Goal: Task Accomplishment & Management: Use online tool/utility

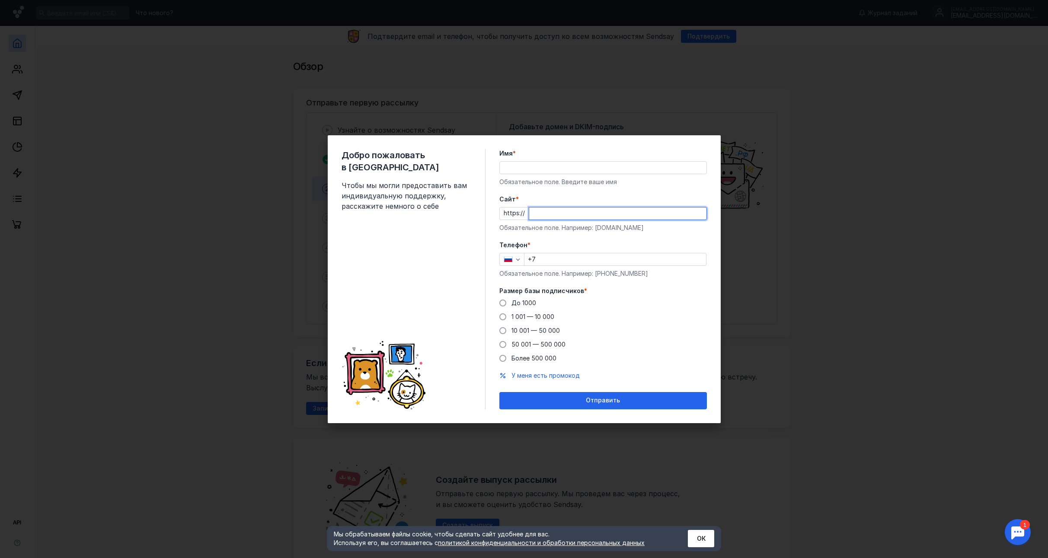
click at [574, 213] on input "Cайт *" at bounding box center [617, 214] width 177 height 12
type input "[DOMAIN_NAME]"
click at [543, 167] on input "Имя *" at bounding box center [603, 168] width 207 height 12
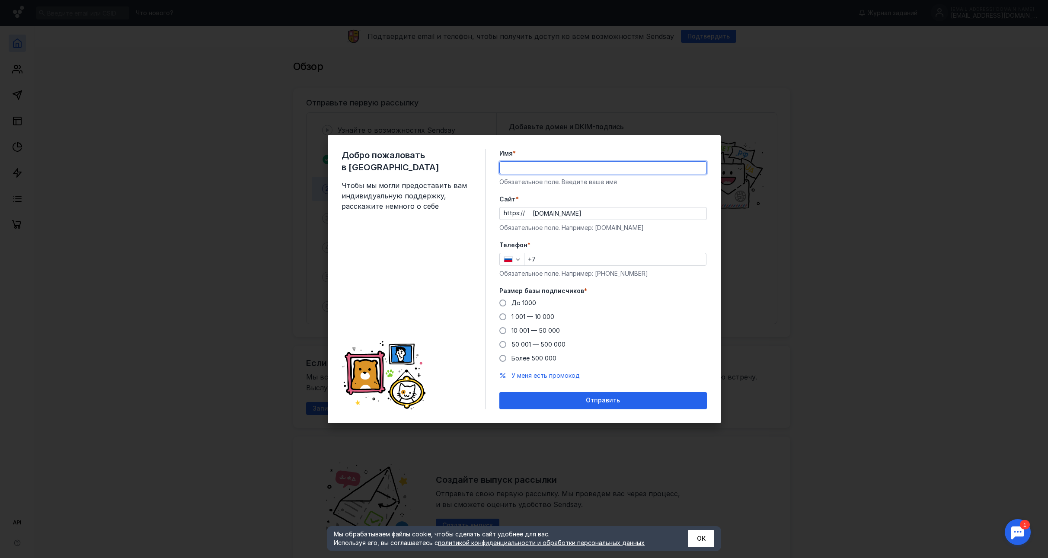
type input "[PERSON_NAME]"
click at [560, 259] on input "+7" at bounding box center [615, 259] width 182 height 12
type input "[PHONE_NUMBER]"
click at [551, 345] on span "50 001 — 500 000" at bounding box center [539, 344] width 54 height 7
click at [0, 0] on input "50 001 — 500 000" at bounding box center [0, 0] width 0 height 0
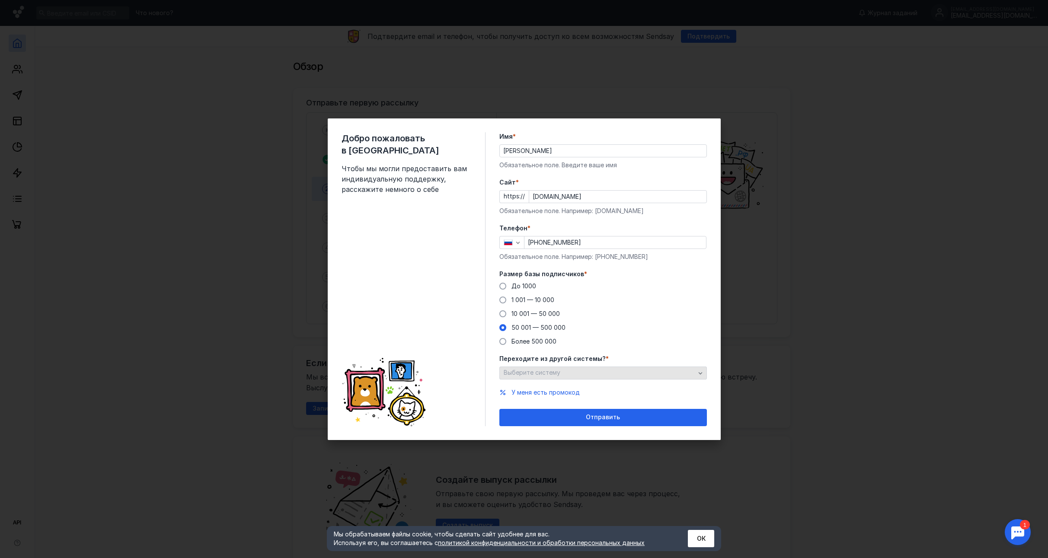
click at [594, 373] on div "Выберите систему" at bounding box center [600, 372] width 196 height 7
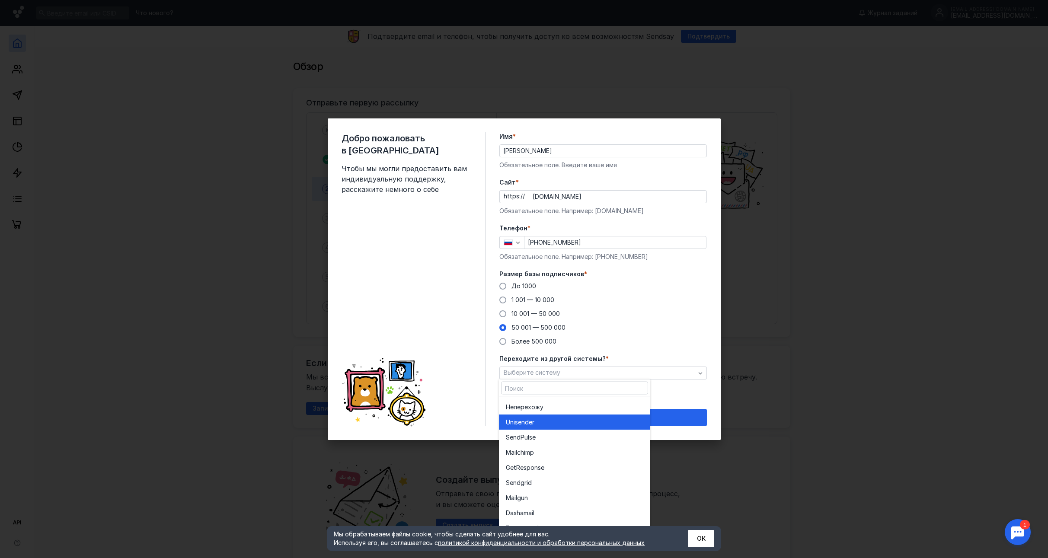
click at [559, 420] on div "Unisende r" at bounding box center [575, 422] width 138 height 9
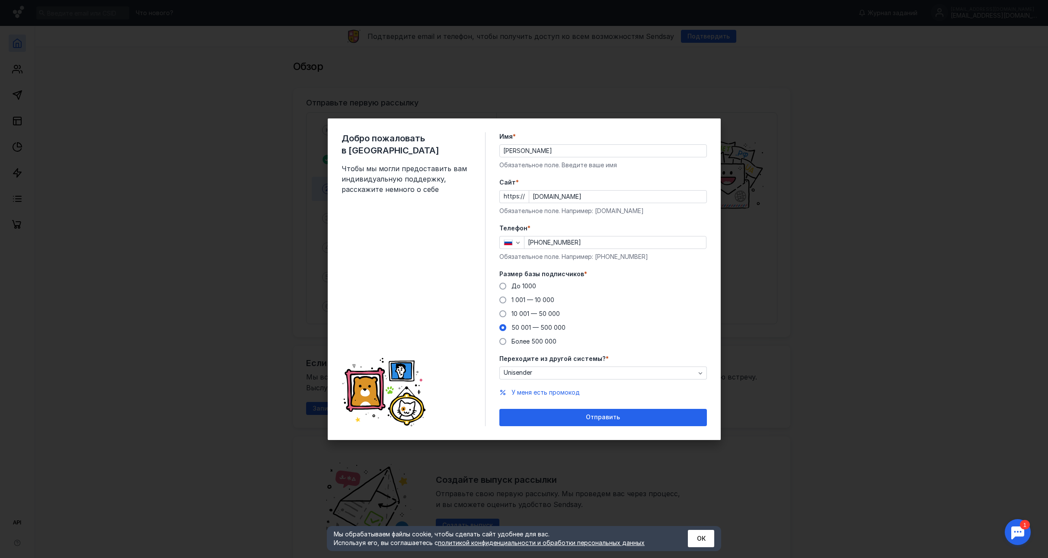
click at [607, 419] on span "Отправить" at bounding box center [603, 417] width 34 height 7
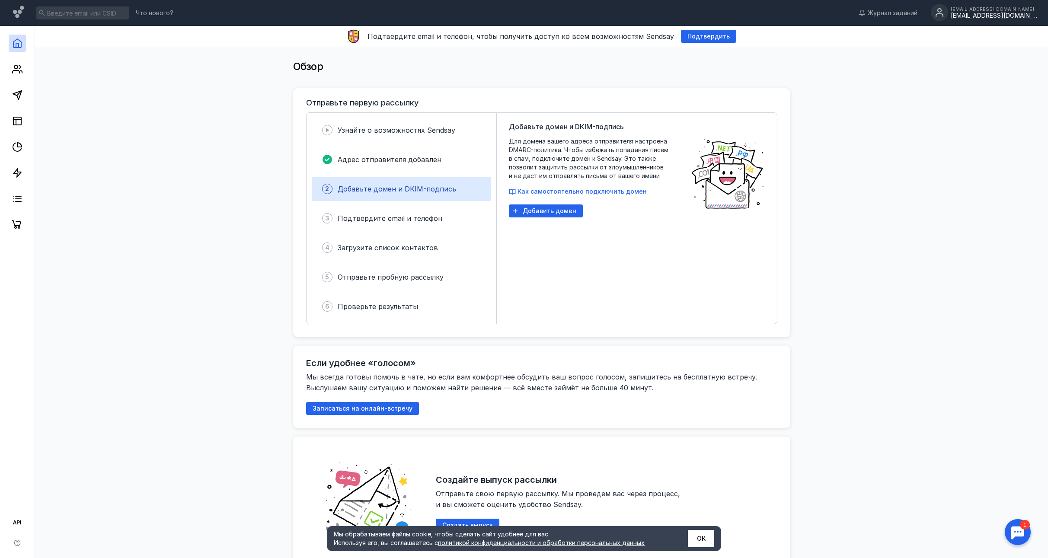
click at [993, 17] on div "[EMAIL_ADDRESS][DOMAIN_NAME]" at bounding box center [994, 15] width 86 height 7
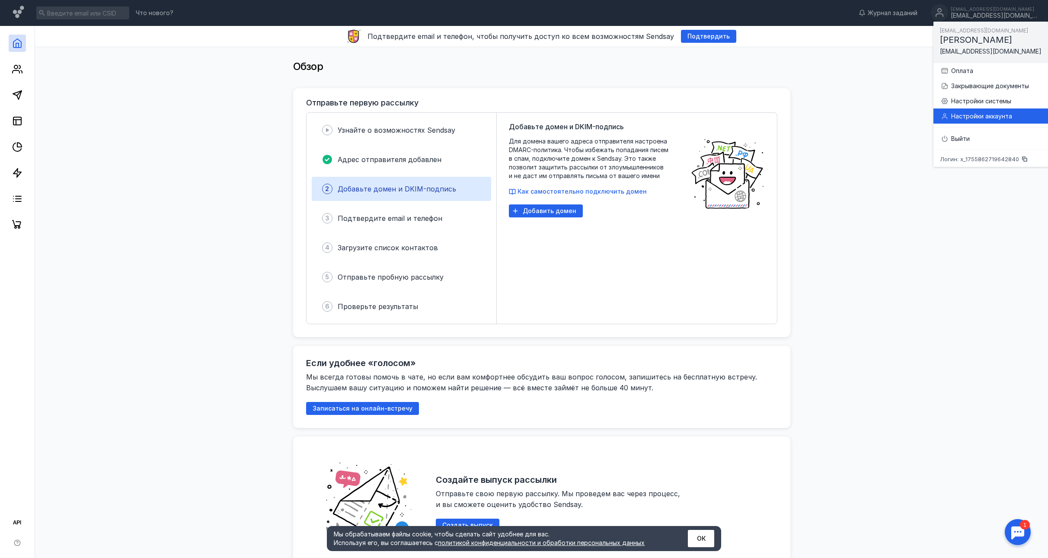
click at [972, 115] on div "Настройки аккаунта" at bounding box center [996, 116] width 90 height 9
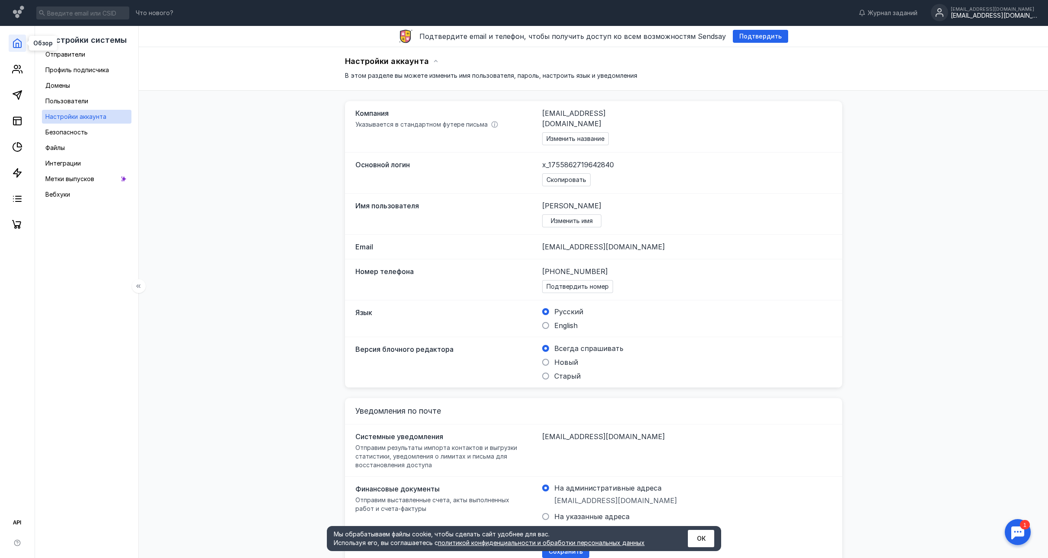
click at [16, 48] on icon at bounding box center [17, 43] width 10 height 10
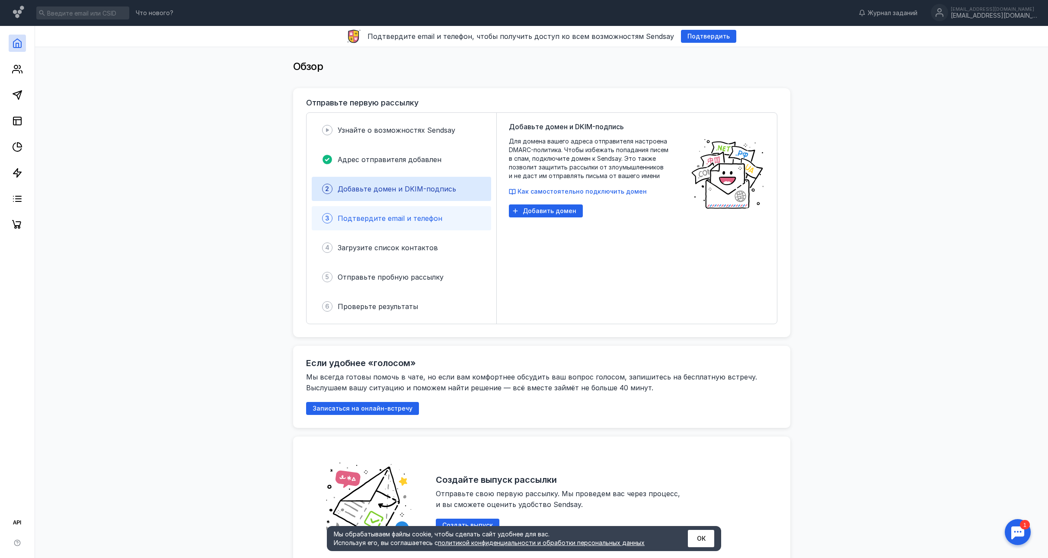
click at [388, 218] on span "Подтвердите email и телефон" at bounding box center [390, 218] width 105 height 9
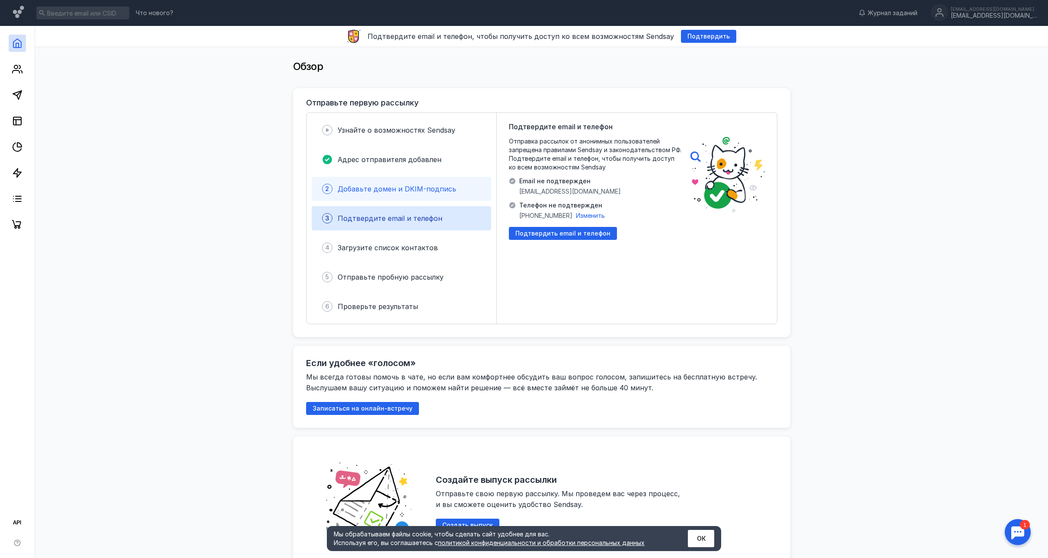
click at [393, 197] on div "2 Добавьте домен и DKIM-подпись" at bounding box center [401, 189] width 179 height 24
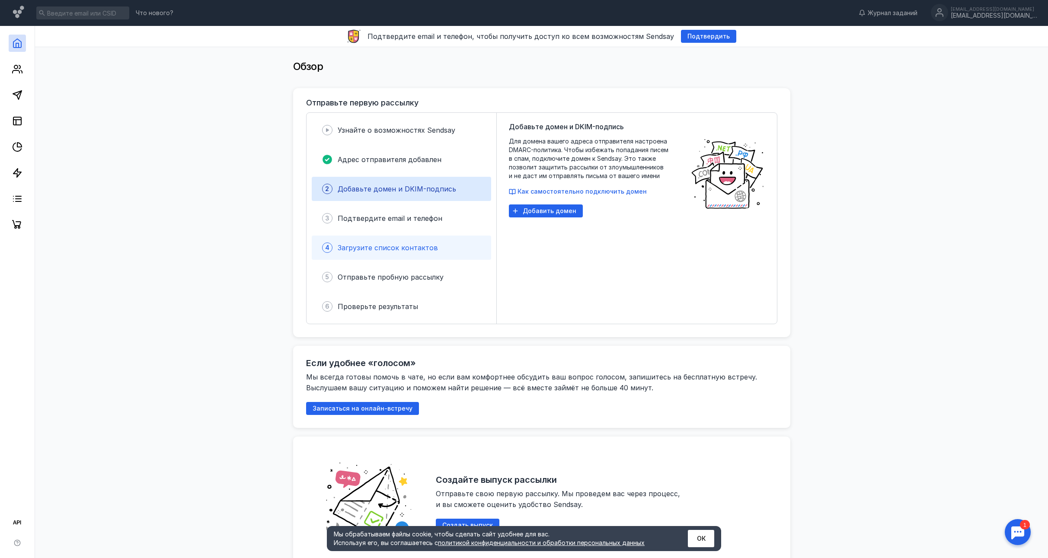
drag, startPoint x: 371, startPoint y: 242, endPoint x: 377, endPoint y: 254, distance: 12.8
click at [372, 243] on div "Загрузите список контактов" at bounding box center [388, 248] width 100 height 10
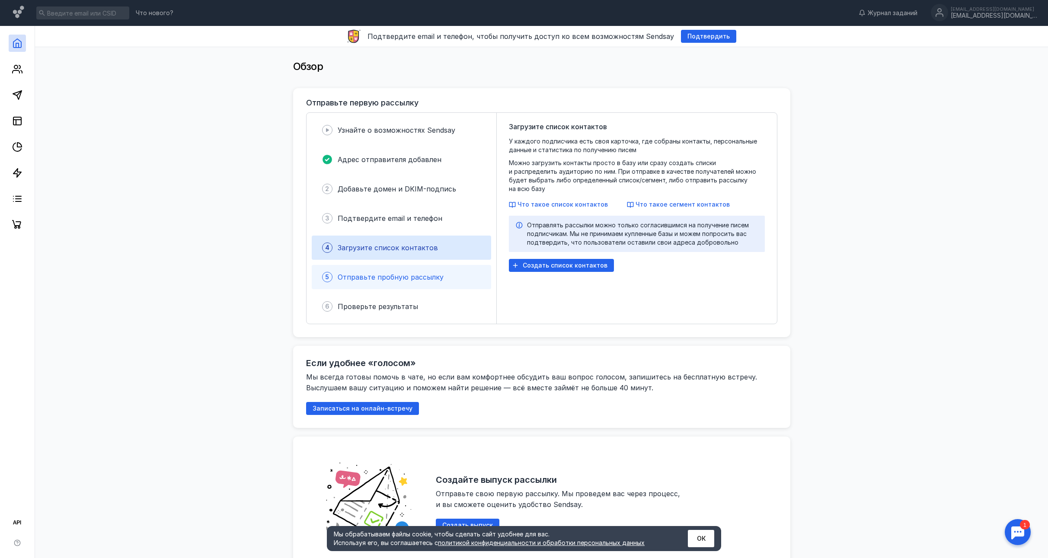
click at [374, 266] on div "5 Отправьте пробную рассылку" at bounding box center [401, 277] width 179 height 24
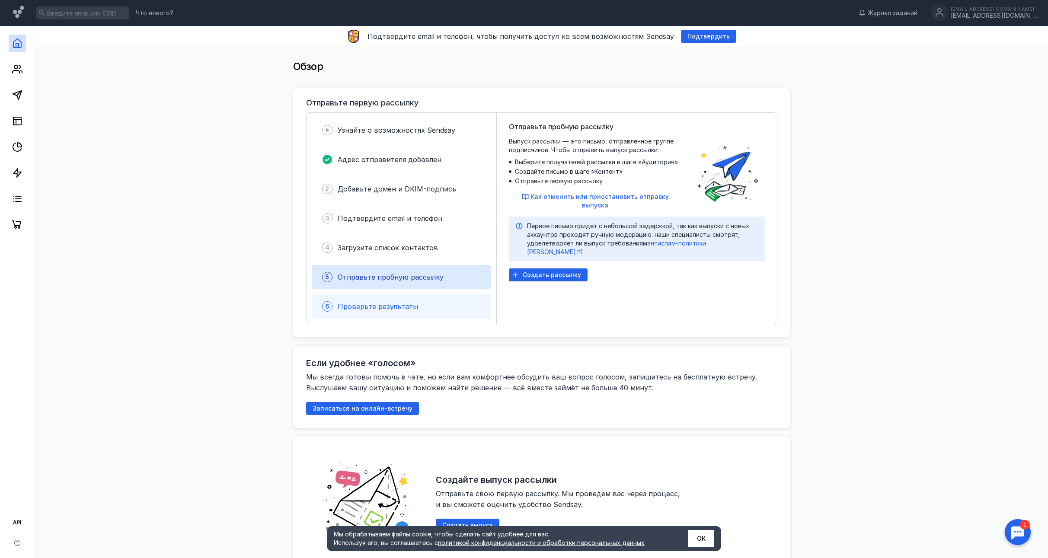
click at [349, 298] on div "6 Проверьте результаты" at bounding box center [401, 306] width 179 height 24
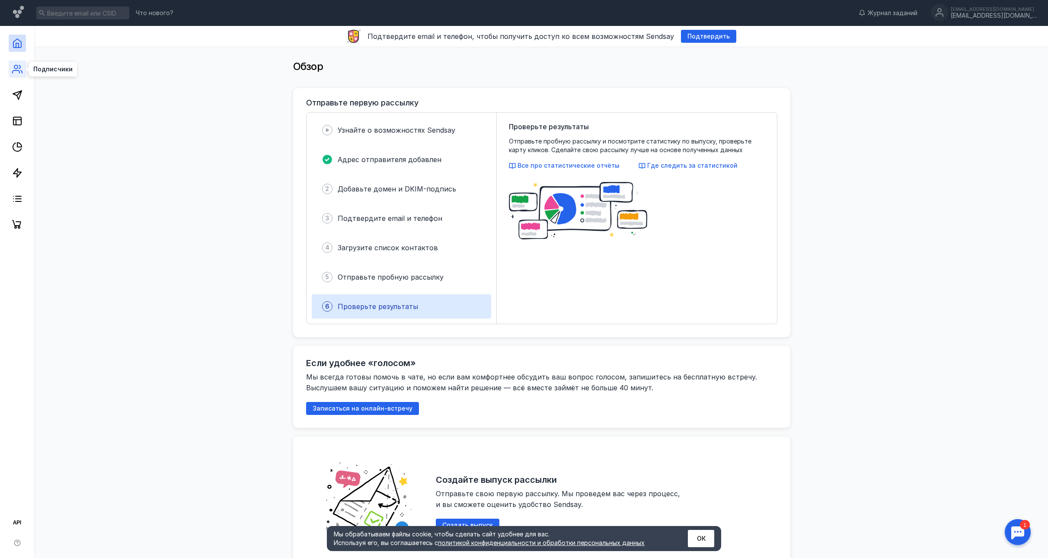
click at [15, 69] on icon at bounding box center [17, 69] width 10 height 10
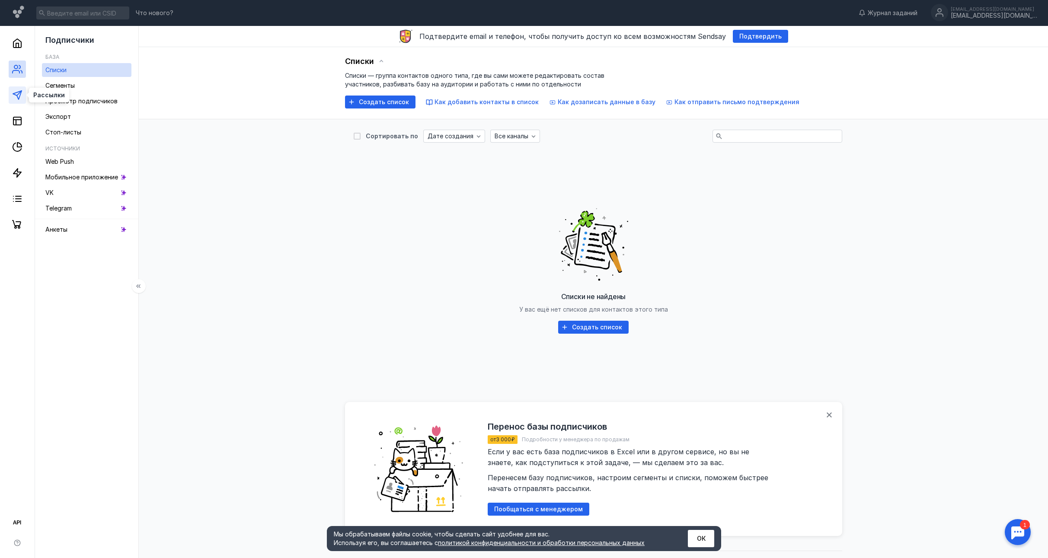
click at [18, 95] on icon at bounding box center [17, 95] width 10 height 10
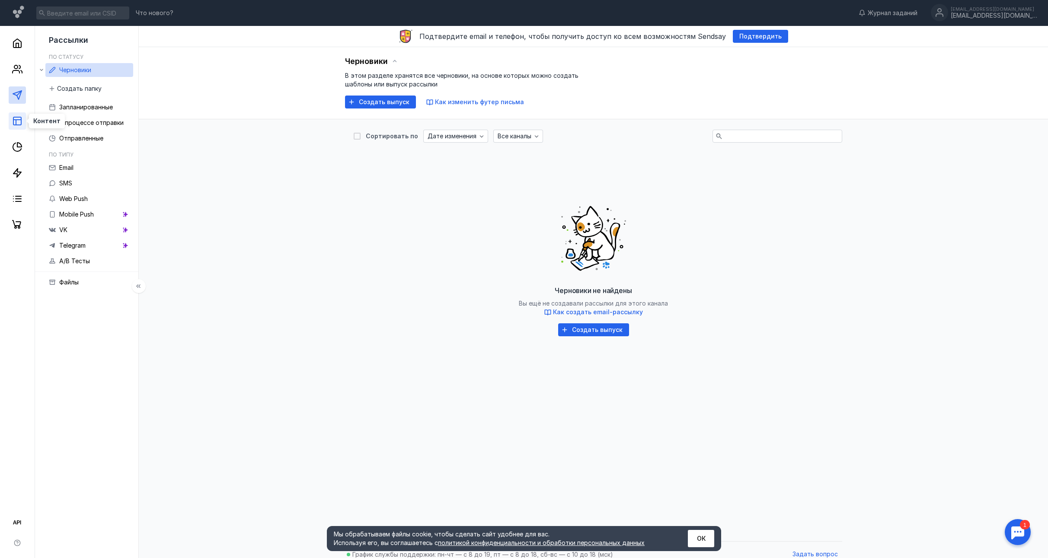
click at [15, 121] on icon at bounding box center [17, 121] width 10 height 10
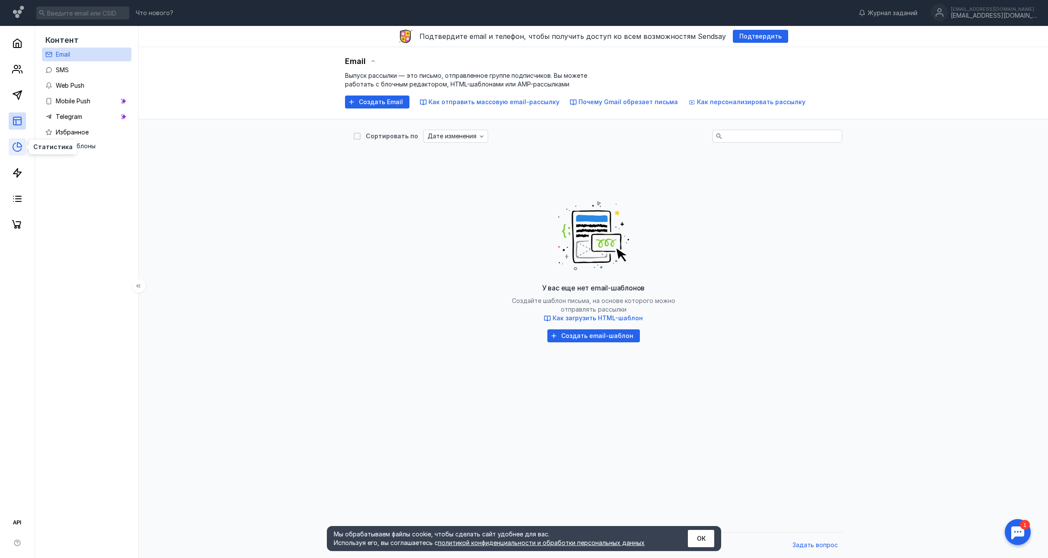
click at [13, 146] on icon at bounding box center [17, 147] width 10 height 10
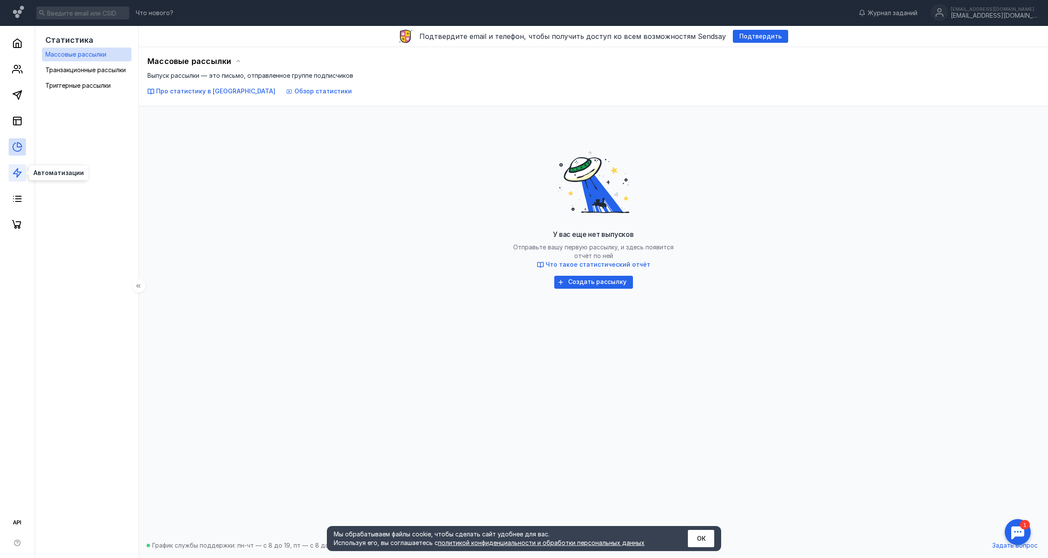
click at [19, 170] on icon at bounding box center [17, 173] width 10 height 10
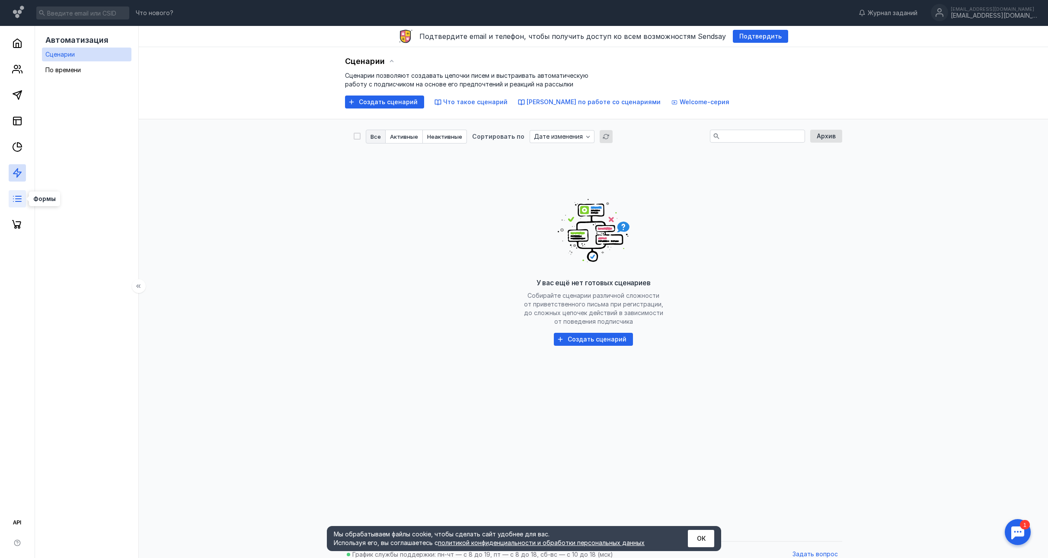
click at [16, 199] on icon at bounding box center [17, 199] width 10 height 10
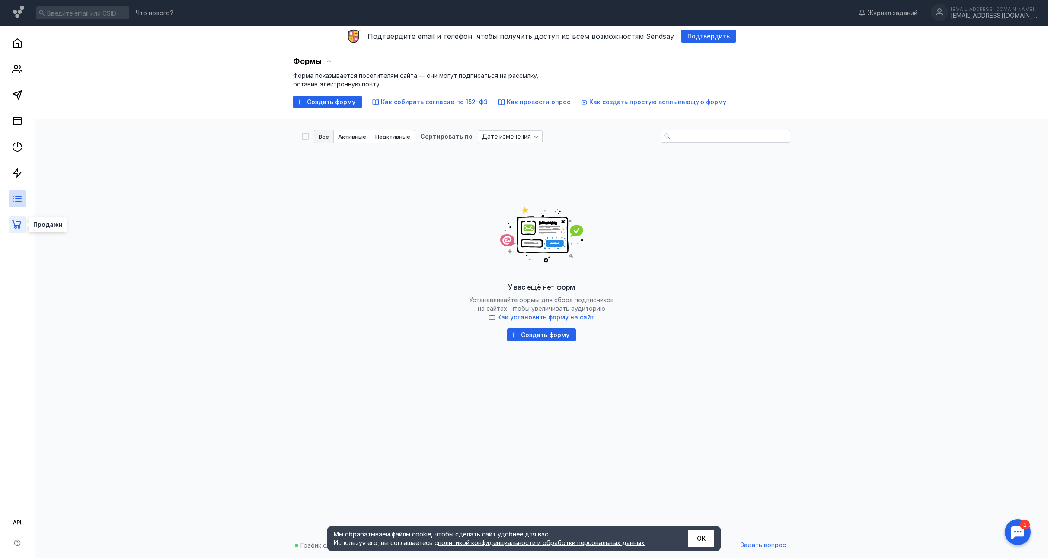
click at [16, 222] on icon at bounding box center [17, 225] width 10 height 10
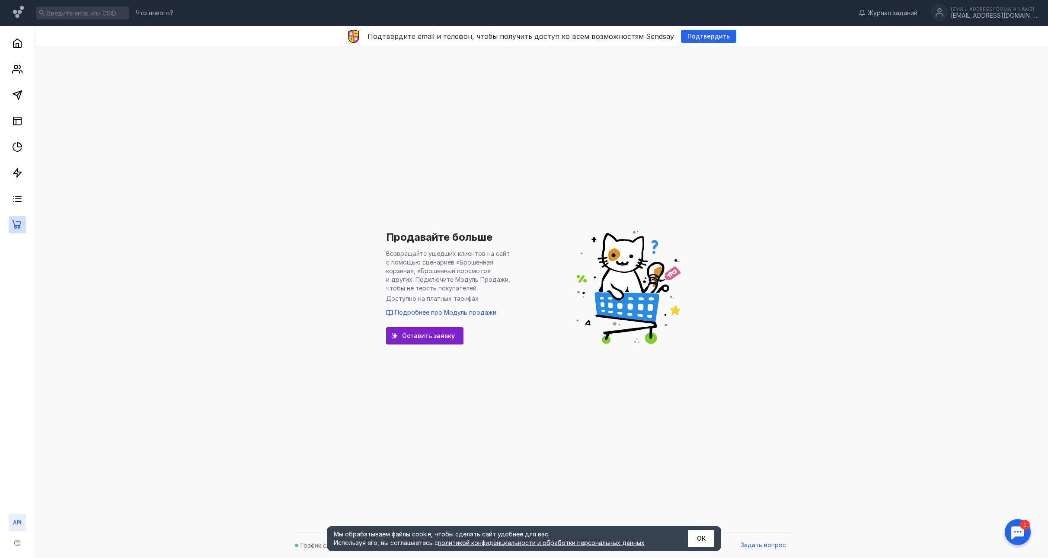
drag, startPoint x: 23, startPoint y: 525, endPoint x: 26, endPoint y: 518, distance: 8.2
click at [23, 525] on link at bounding box center [17, 522] width 17 height 17
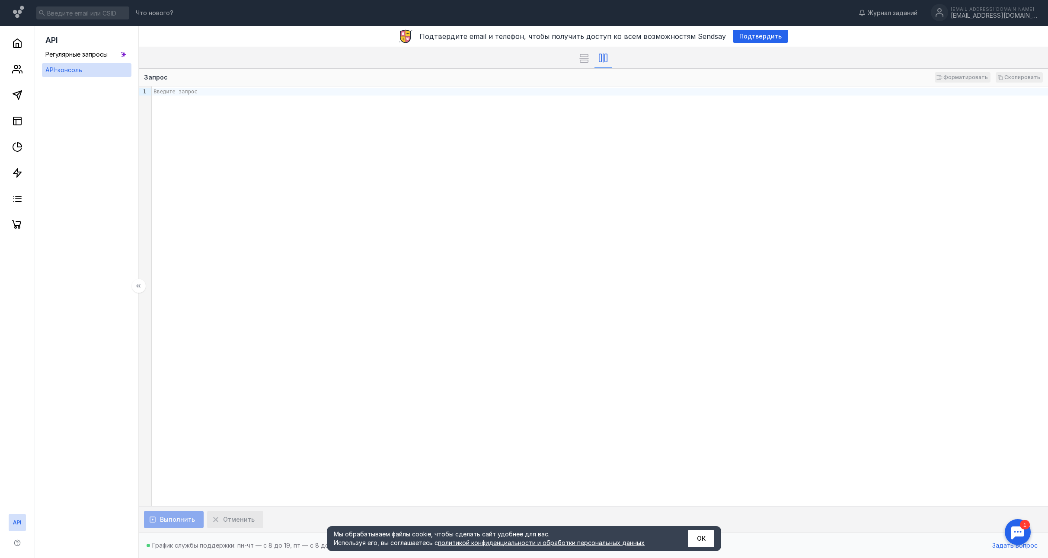
click at [243, 129] on div "Введите запрос" at bounding box center [600, 296] width 896 height 420
click at [251, 105] on div "Введите запрос" at bounding box center [600, 296] width 896 height 420
drag, startPoint x: 251, startPoint y: 104, endPoint x: 256, endPoint y: 104, distance: 5.6
click at [251, 104] on div "Введите запрос" at bounding box center [600, 296] width 896 height 420
drag, startPoint x: 767, startPoint y: 40, endPoint x: 761, endPoint y: 45, distance: 8.0
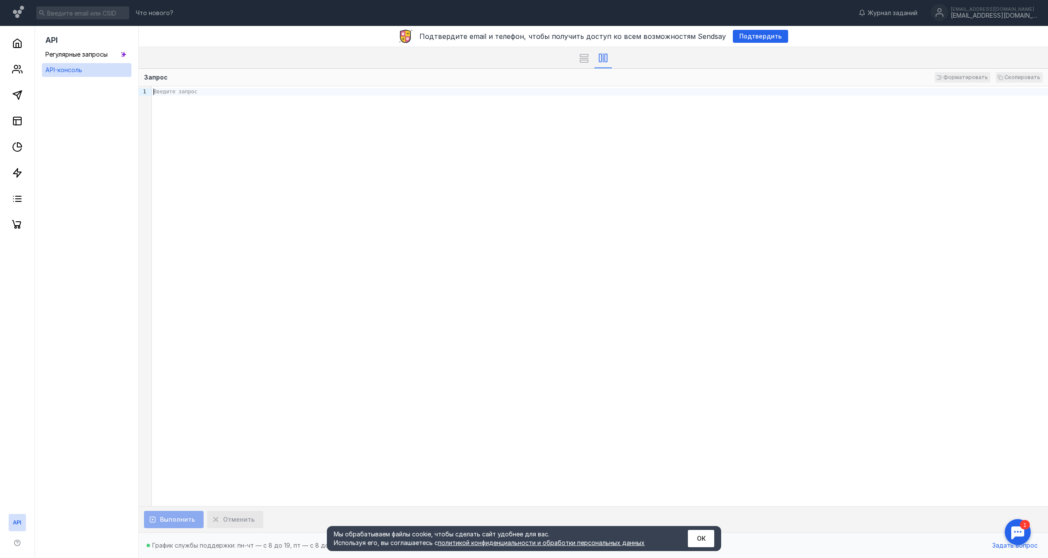
click at [767, 40] on div "Подтвердить" at bounding box center [760, 36] width 55 height 13
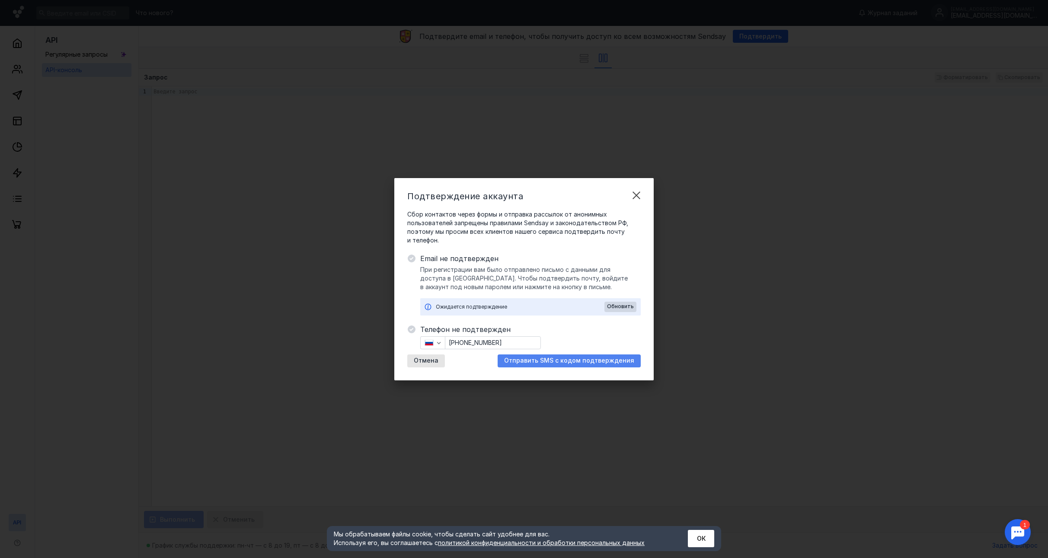
click at [526, 361] on span "Отправить SMS с кодом подтверждения" at bounding box center [569, 360] width 130 height 7
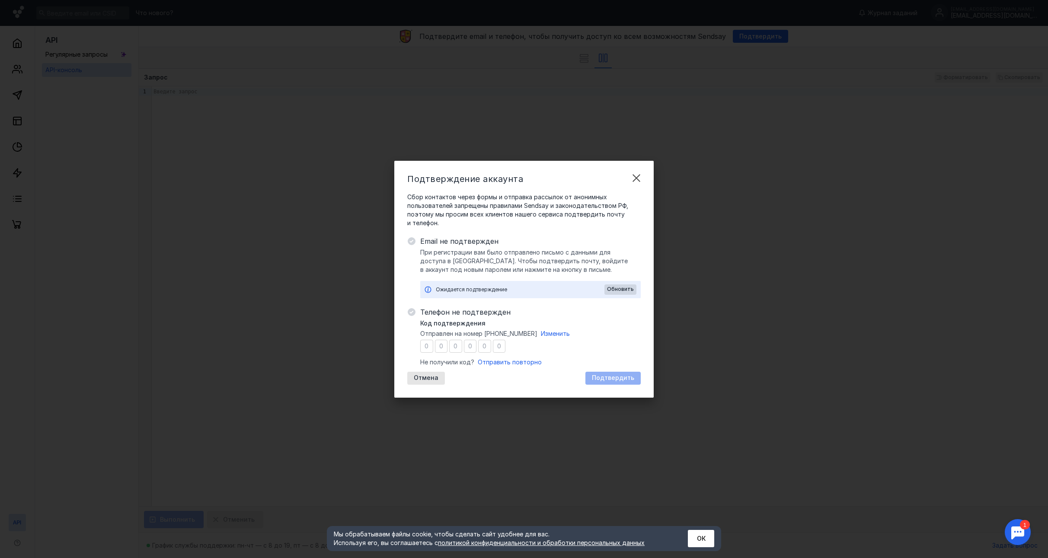
click at [427, 347] on input "number" at bounding box center [426, 346] width 13 height 13
type input "5"
type input "0"
type input "3"
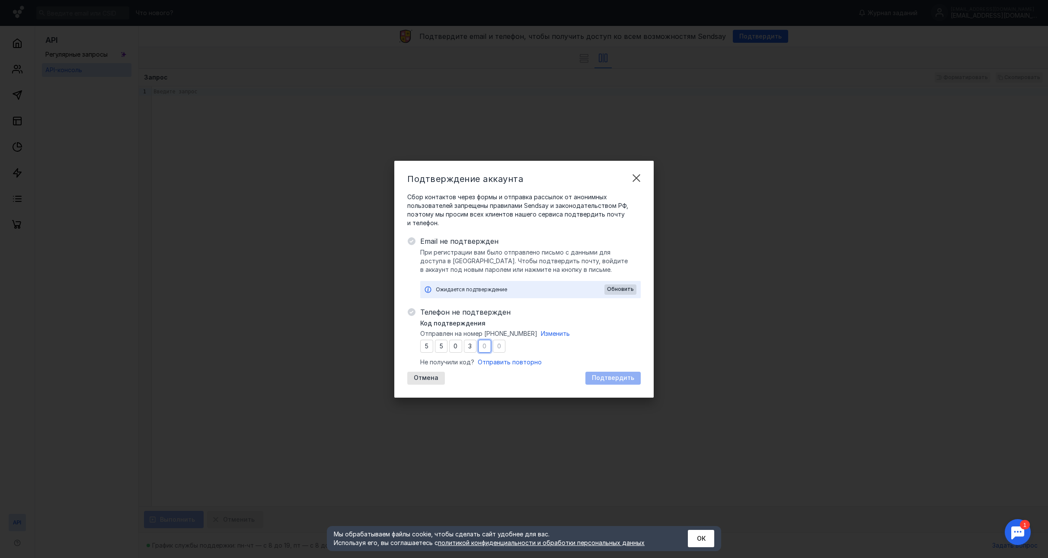
type input "9"
type input "8"
click at [610, 376] on span "Подтвердить" at bounding box center [613, 377] width 42 height 7
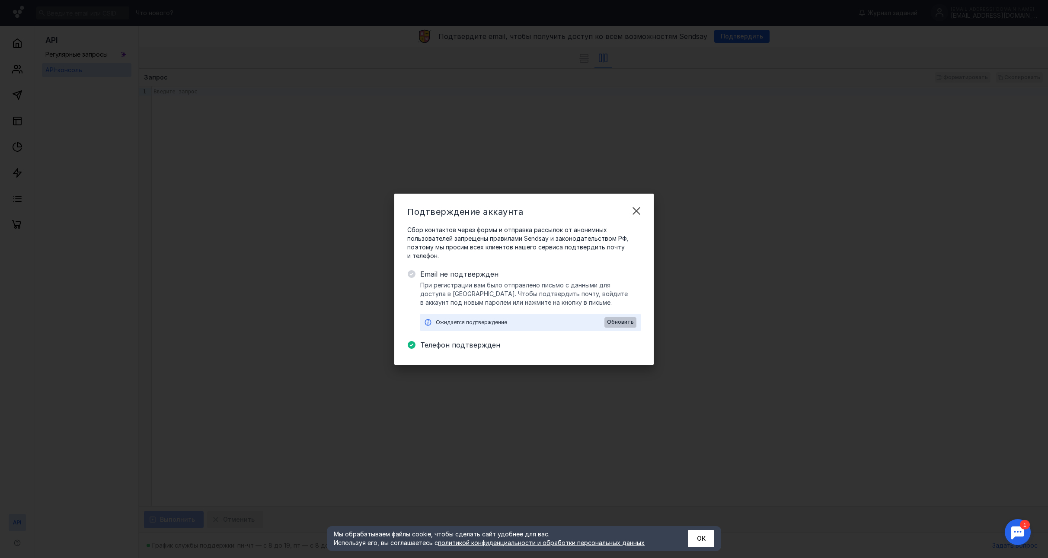
click at [618, 321] on span "Обновить" at bounding box center [620, 322] width 27 height 6
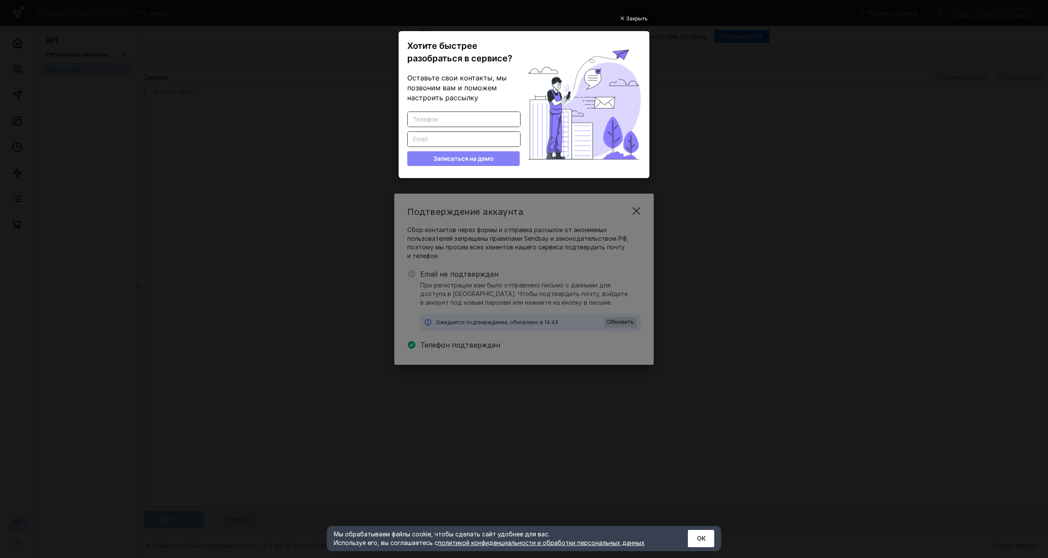
click at [635, 21] on div "Закрыть" at bounding box center [637, 19] width 22 height 10
